Goal: Task Accomplishment & Management: Complete application form

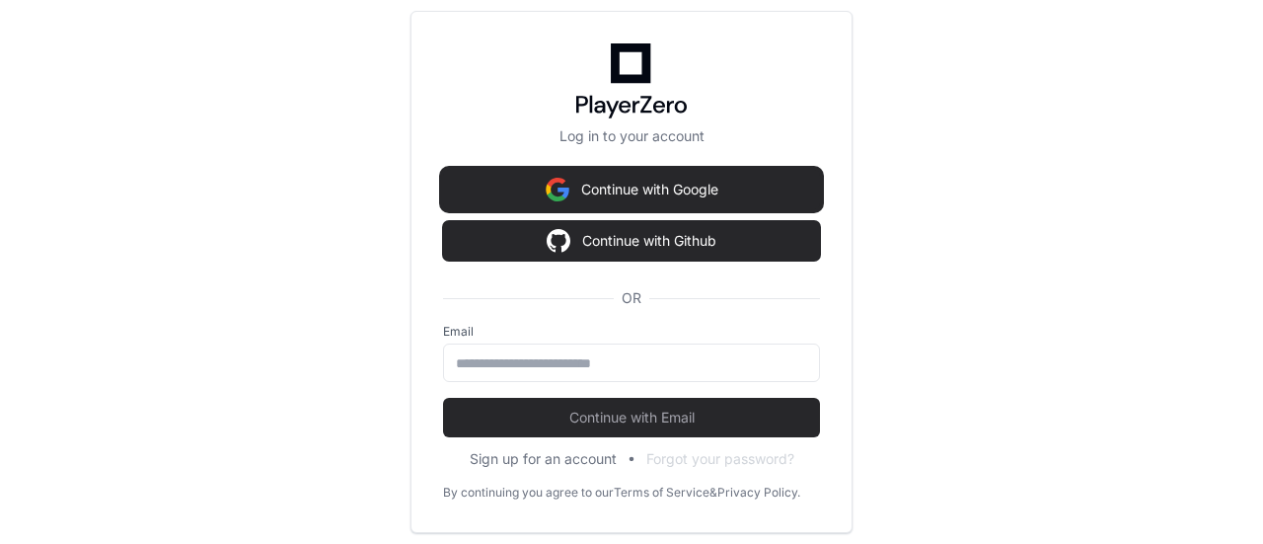
click at [692, 190] on button "Continue with Google" at bounding box center [631, 189] width 377 height 39
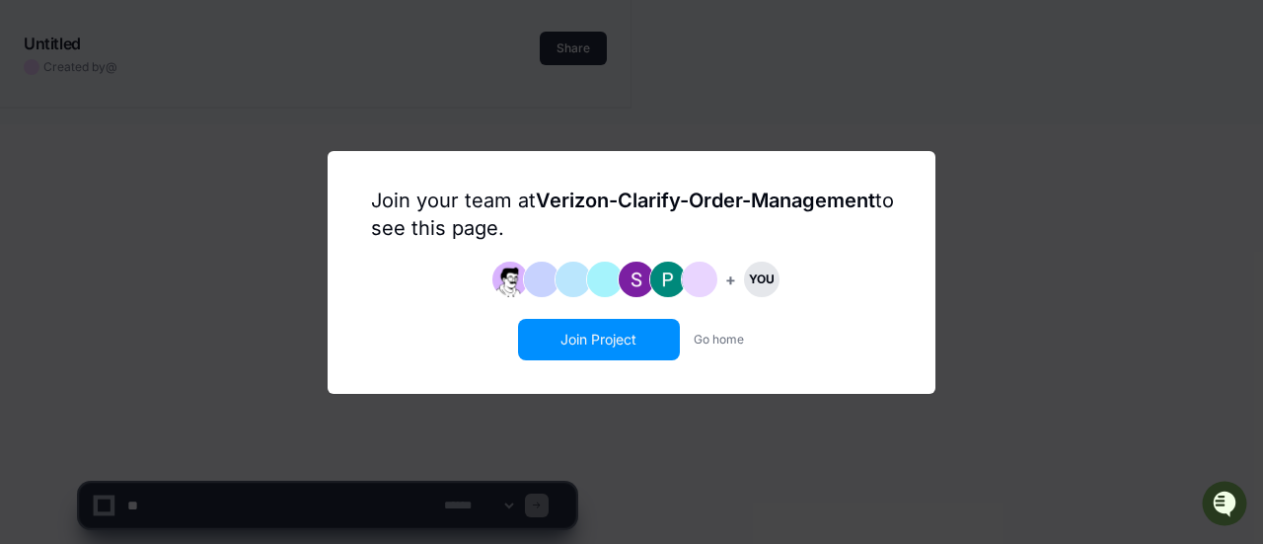
click at [626, 339] on button "Join Project" at bounding box center [599, 339] width 158 height 37
